Goal: Navigation & Orientation: Go to known website

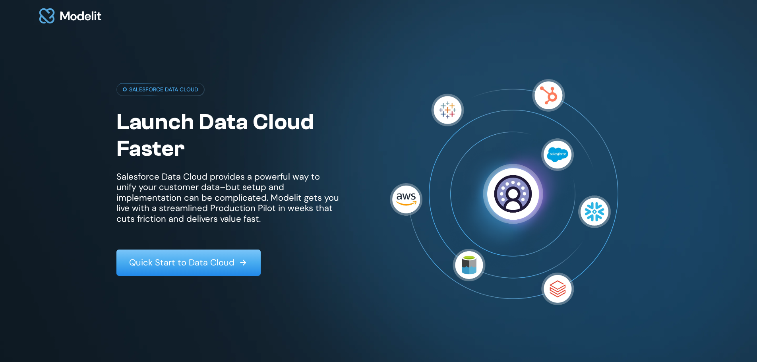
click at [110, 98] on div "SALESFORCE DATA CLOUD Launch Data Cloud Faster Salesforce Data Cloud provides a…" at bounding box center [378, 213] width 757 height 362
click at [105, 207] on div "SALESFORCE DATA CLOUD Launch Data Cloud Faster Salesforce Data Cloud provides a…" at bounding box center [378, 213] width 757 height 362
click at [71, 68] on div "SALESFORCE DATA CLOUD Launch Data Cloud Faster Salesforce Data Cloud provides a…" at bounding box center [378, 213] width 757 height 362
click at [103, 23] on img at bounding box center [70, 16] width 65 height 25
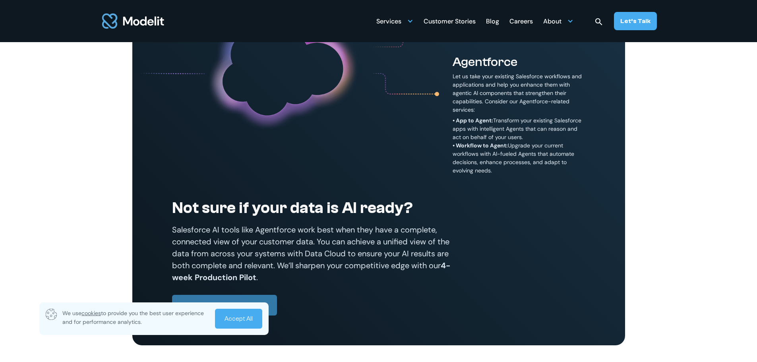
scroll to position [675, 0]
